Goal: Check status: Check status

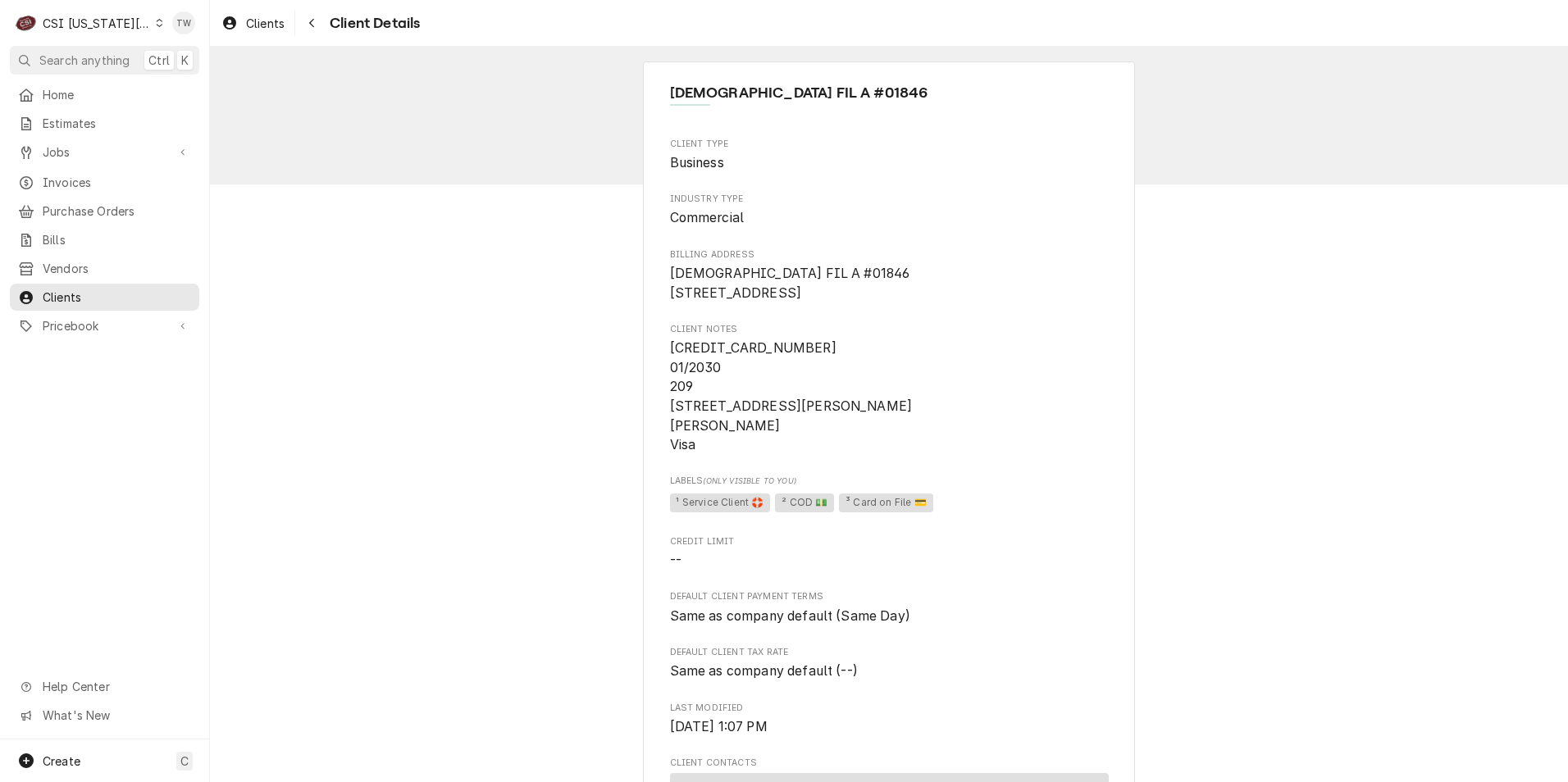
scroll to position [574, 0]
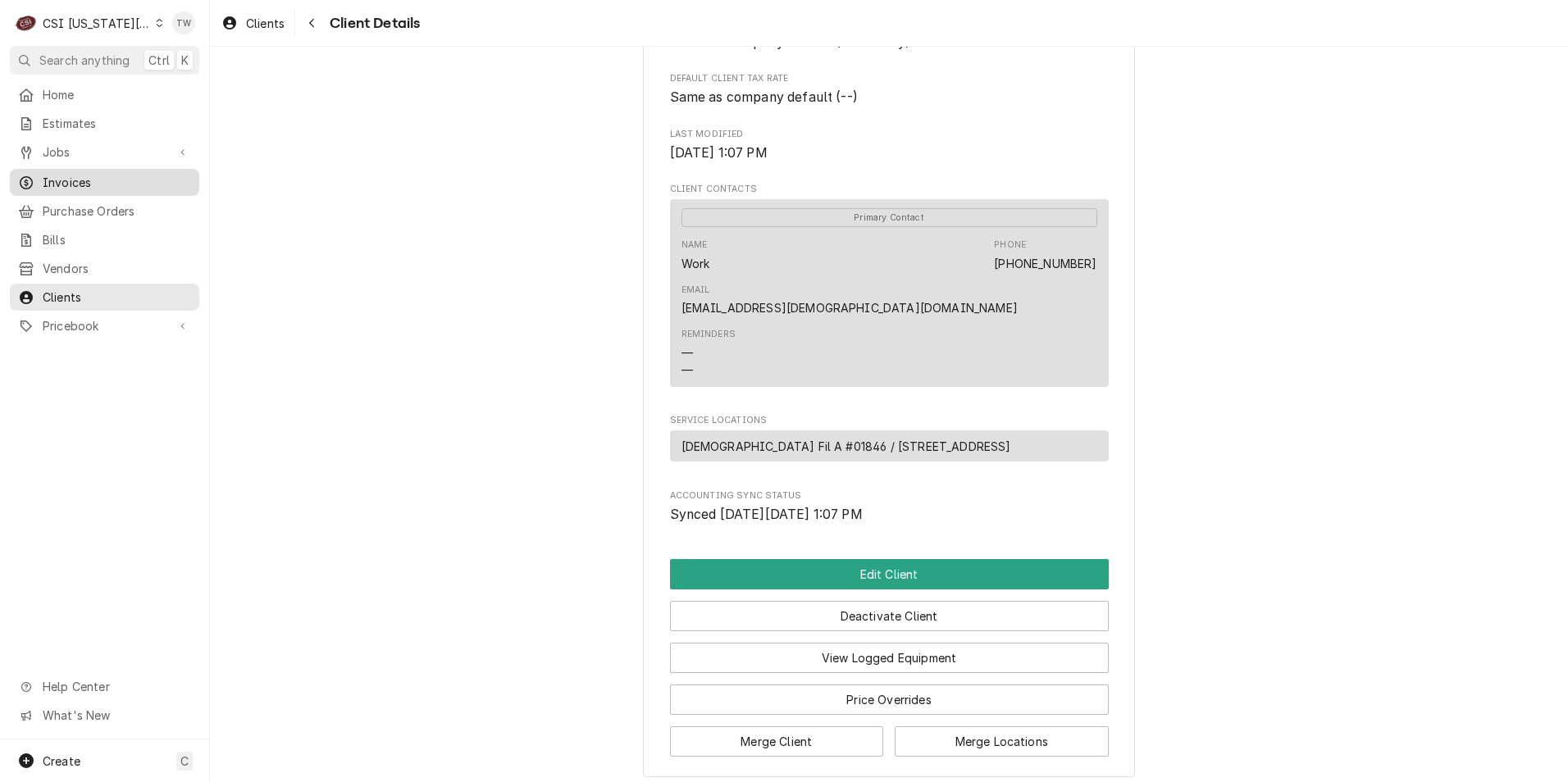
click at [91, 179] on span "Invoices" at bounding box center [117, 182] width 149 height 17
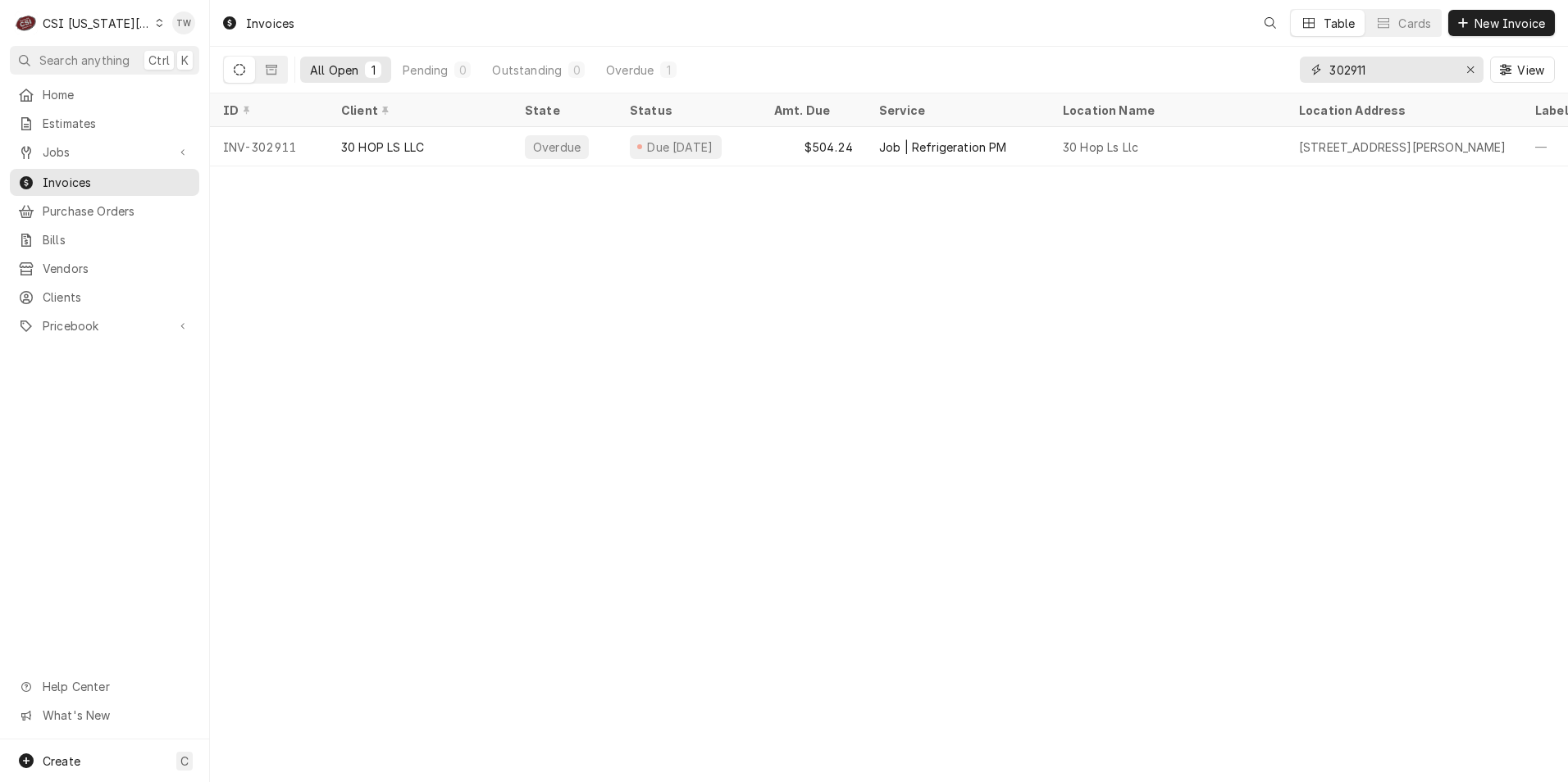
drag, startPoint x: 1391, startPoint y: 74, endPoint x: 1262, endPoint y: 71, distance: 129.0
click at [1270, 71] on div "All Open 1 Pending 0 Outstanding 0 Overdue 1 302911 View" at bounding box center [889, 69] width 1332 height 46
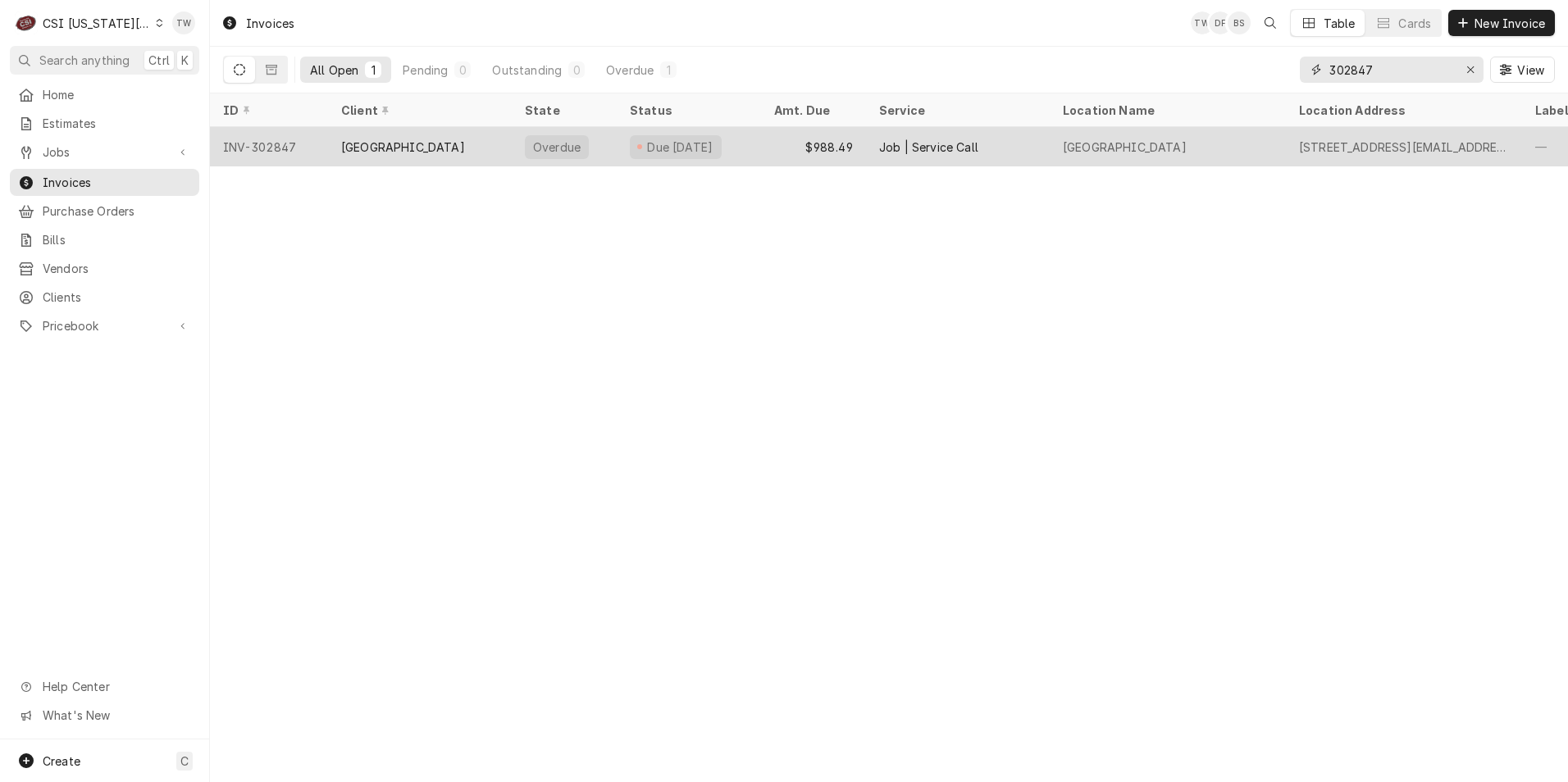
type input "302847"
click at [336, 145] on div "ST TERESAS ACADEMY" at bounding box center [420, 147] width 184 height 39
